Goal: Book appointment/travel/reservation

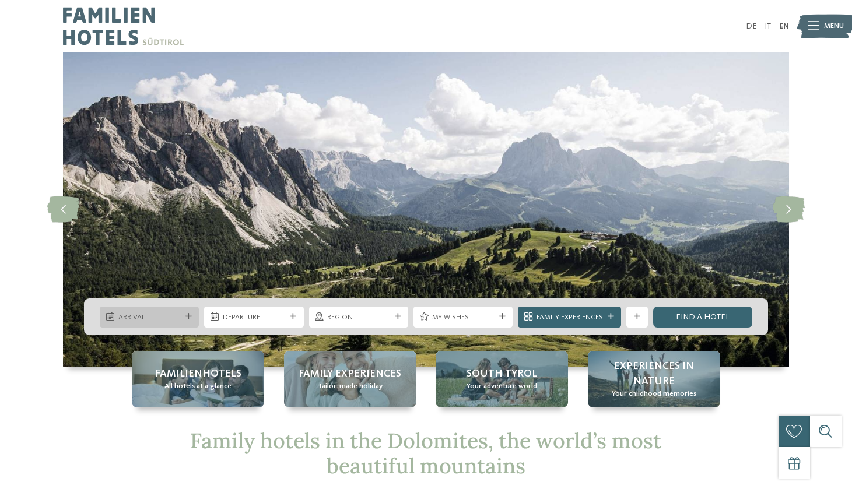
click at [153, 320] on span "Arrival" at bounding box center [149, 317] width 62 height 10
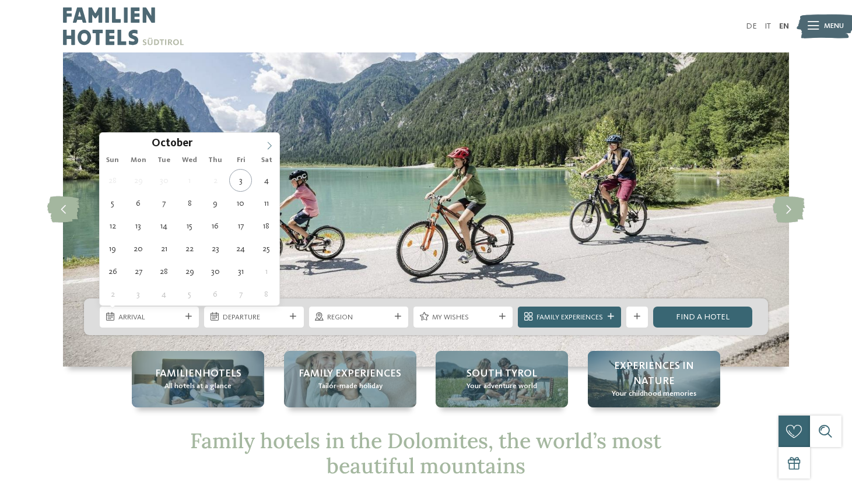
click at [269, 142] on icon at bounding box center [269, 146] width 8 height 8
type input "****"
click at [269, 142] on icon at bounding box center [269, 146] width 8 height 8
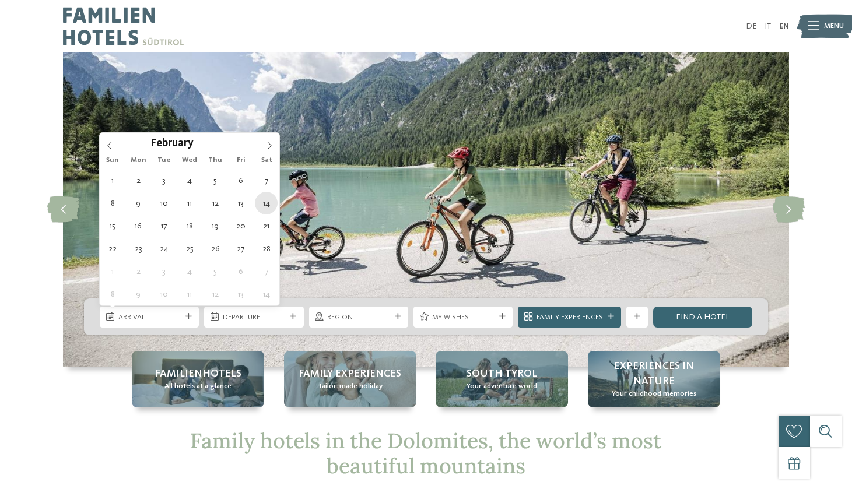
type div "[DATE]"
type input "****"
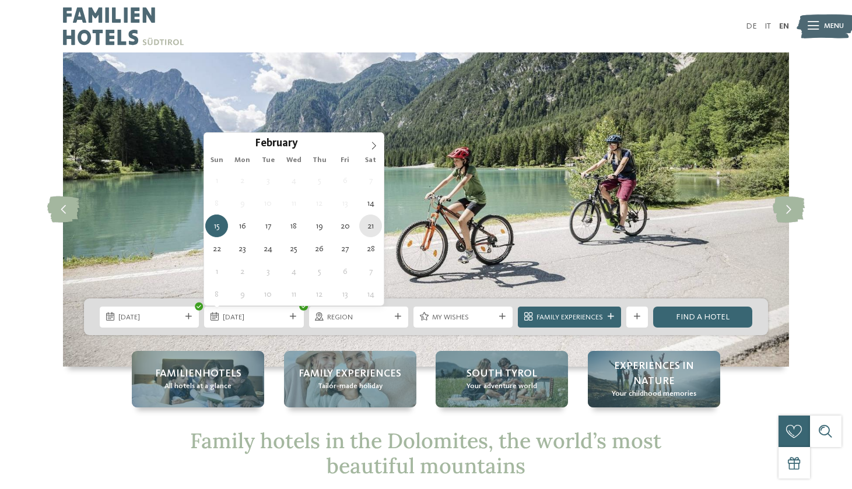
type div "[DATE]"
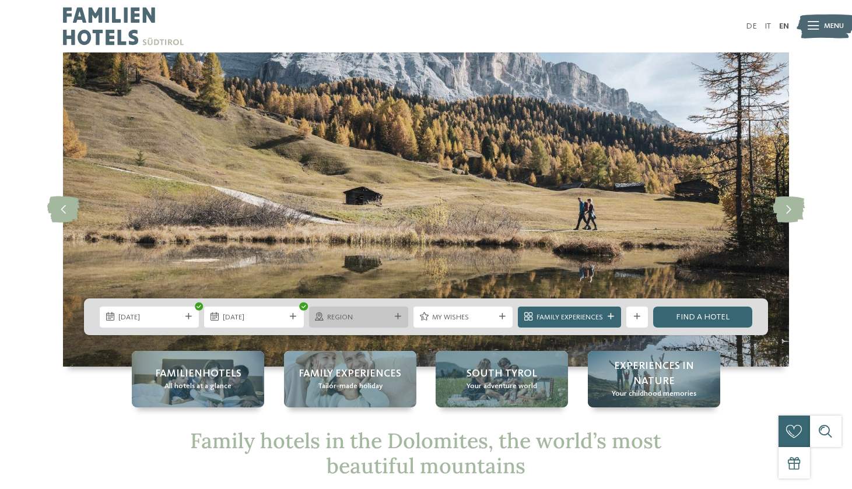
click at [391, 317] on div "Region" at bounding box center [359, 316] width 68 height 11
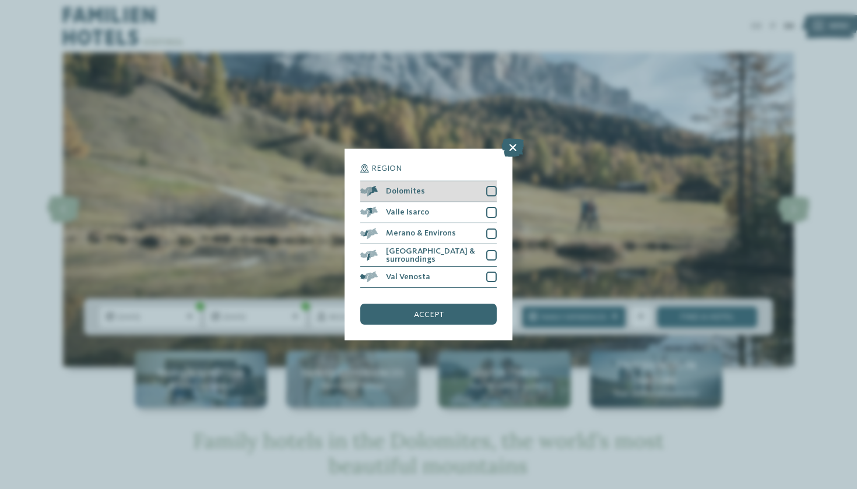
click at [490, 186] on div at bounding box center [491, 191] width 10 height 10
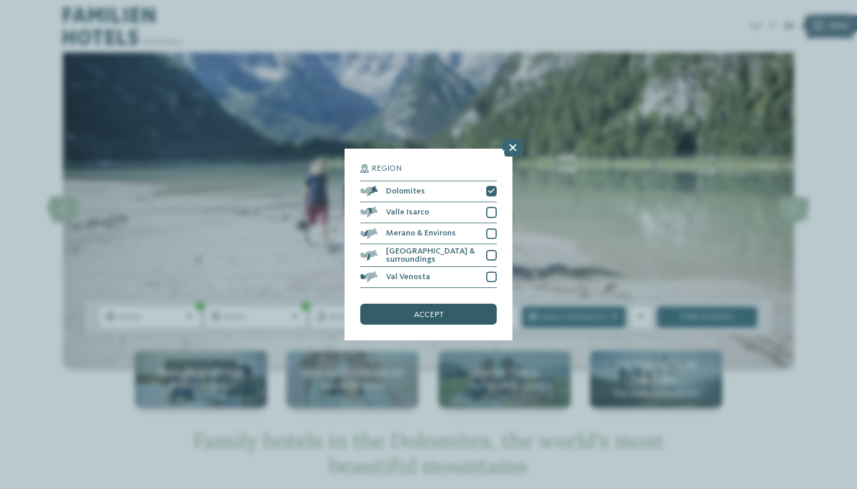
click at [433, 311] on span "accept" at bounding box center [429, 315] width 30 height 8
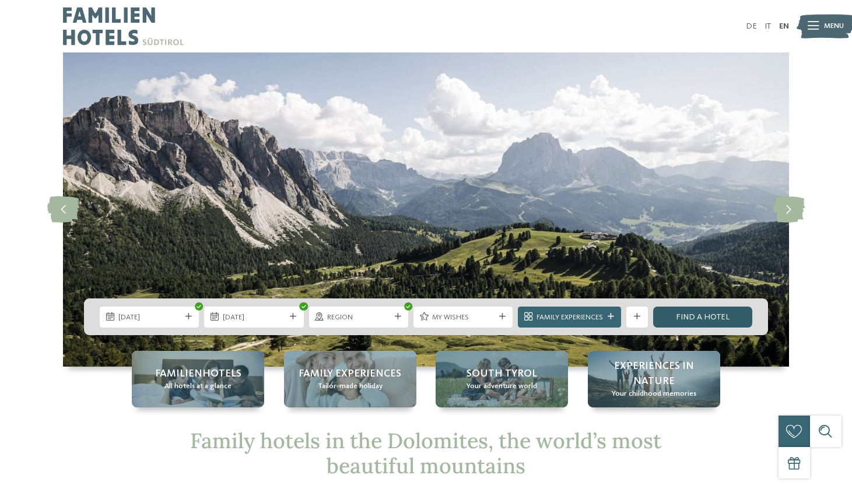
click at [695, 316] on link "Find a hotel" at bounding box center [702, 317] width 99 height 21
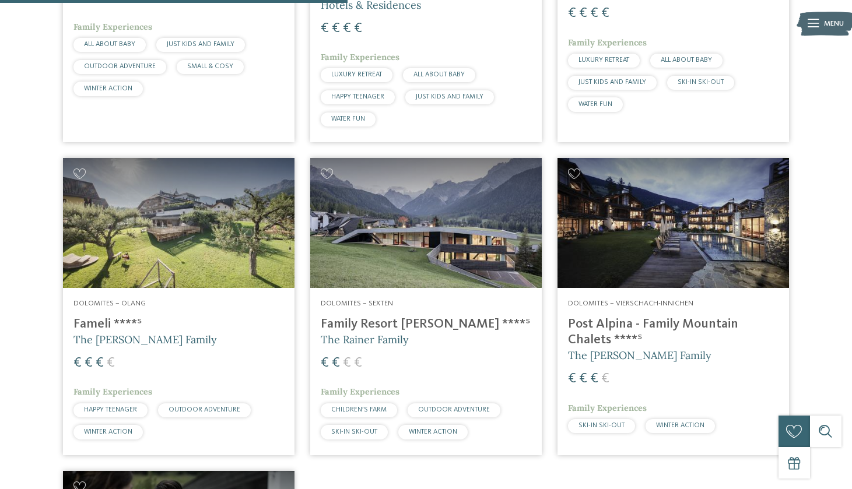
scroll to position [619, 0]
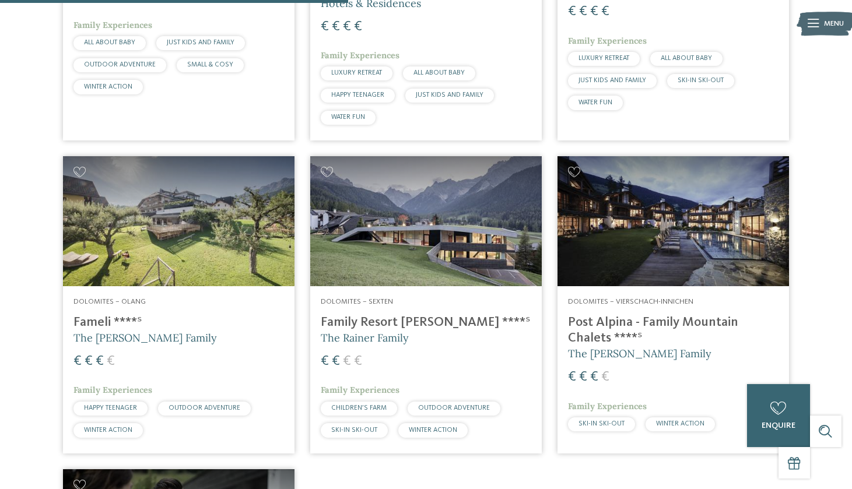
click at [598, 420] on span "SKI-IN SKI-OUT" at bounding box center [601, 423] width 46 height 7
